Goal: Find specific page/section: Find specific page/section

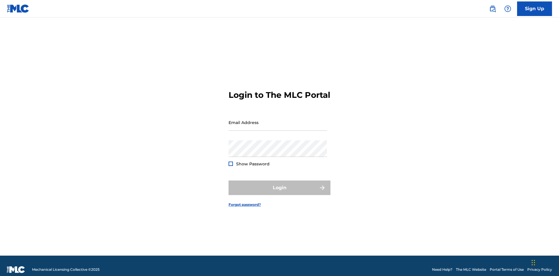
scroll to position [8, 0]
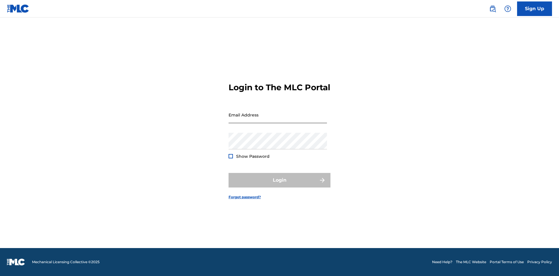
click at [278, 120] on input "Email Address" at bounding box center [277, 115] width 98 height 17
type input "[PERSON_NAME][EMAIL_ADDRESS][PERSON_NAME][DOMAIN_NAME]"
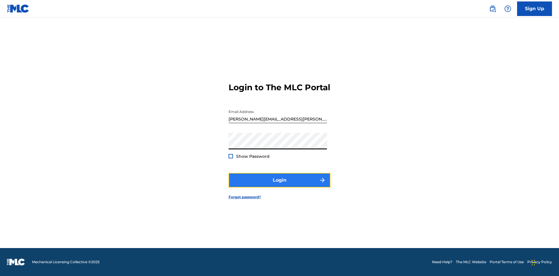
click at [279, 185] on button "Login" at bounding box center [279, 180] width 102 height 15
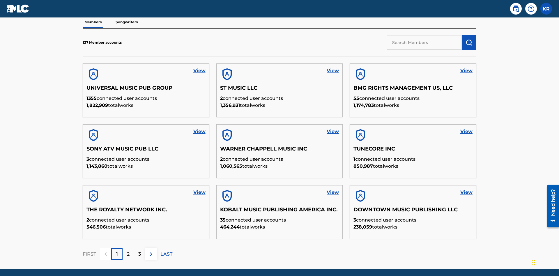
click at [424, 42] on input "text" at bounding box center [423, 42] width 75 height 15
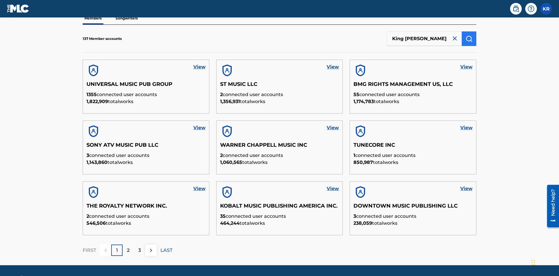
type input "King [PERSON_NAME]"
click at [469, 38] on img "submit" at bounding box center [468, 38] width 7 height 7
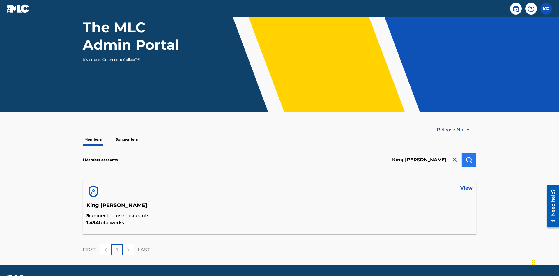
scroll to position [75, 0]
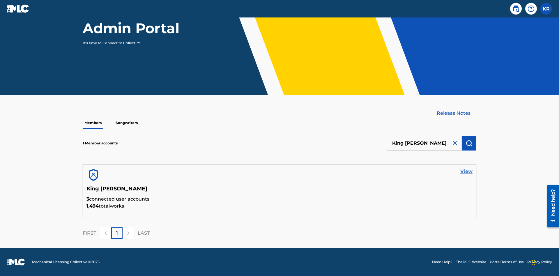
click at [466, 171] on link "View" at bounding box center [466, 171] width 12 height 7
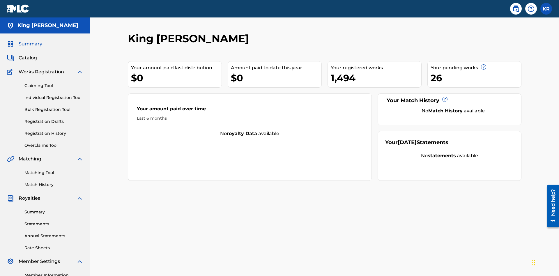
scroll to position [19, 0]
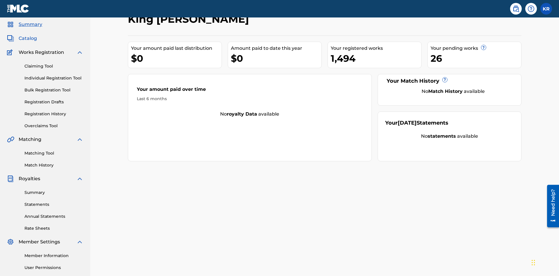
click at [28, 38] on span "Catalog" at bounding box center [28, 38] width 18 height 7
